Goal: Information Seeking & Learning: Learn about a topic

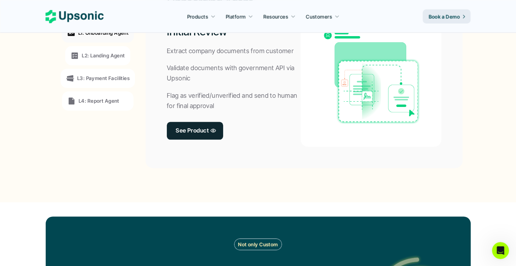
scroll to position [598, 0]
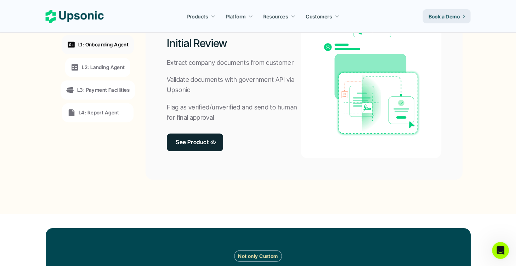
click at [121, 68] on p "L2: Landing Agent" at bounding box center [103, 66] width 43 height 7
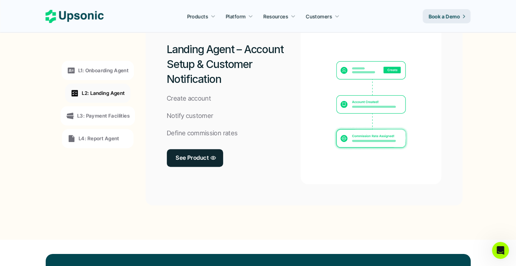
scroll to position [561, 0]
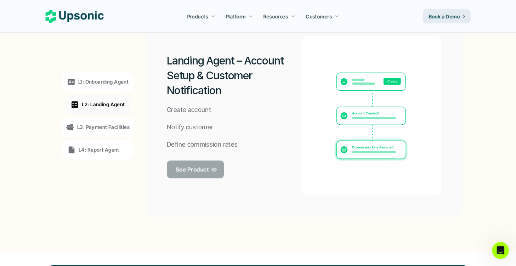
click at [201, 169] on p "See Product" at bounding box center [192, 169] width 33 height 10
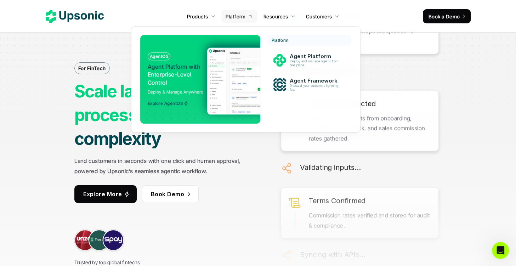
click at [231, 13] on p "Platform" at bounding box center [236, 16] width 20 height 7
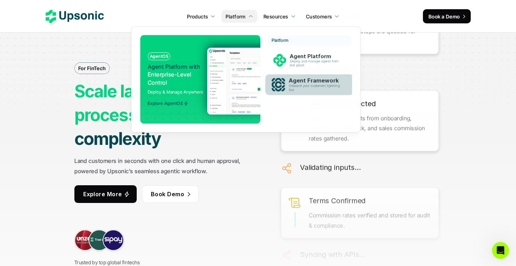
click at [306, 80] on p "Agent Framework" at bounding box center [316, 80] width 55 height 7
click at [298, 83] on p "Agent Framework" at bounding box center [316, 80] width 55 height 7
click at [302, 91] on p "Onboard your customers lightning fast" at bounding box center [316, 88] width 54 height 8
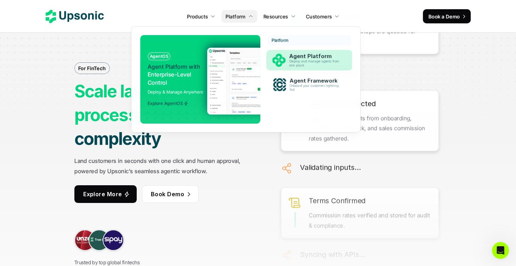
click at [296, 63] on p "Deploy and manage agents from one place" at bounding box center [315, 64] width 53 height 8
click at [280, 62] on img at bounding box center [277, 60] width 13 height 13
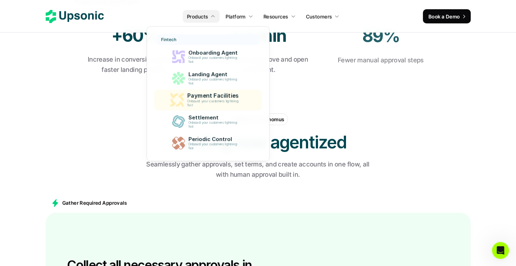
scroll to position [411, 0]
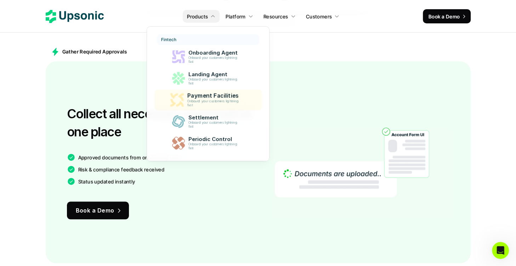
click at [145, 100] on div "Collect all necessary approvals in one place Approved documents from onboarding…" at bounding box center [161, 162] width 188 height 159
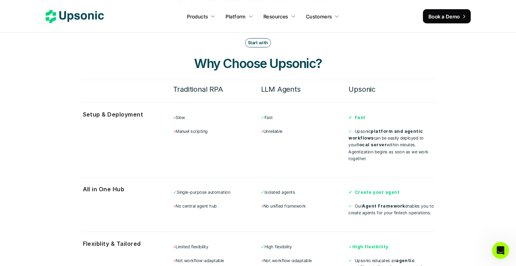
scroll to position [2208, 0]
